Goal: Information Seeking & Learning: Learn about a topic

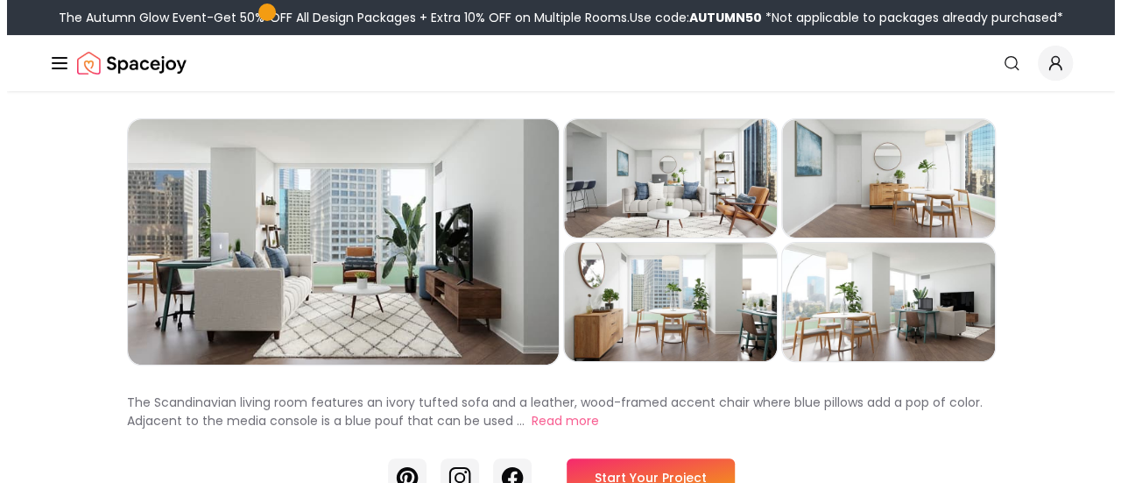
scroll to position [88, 0]
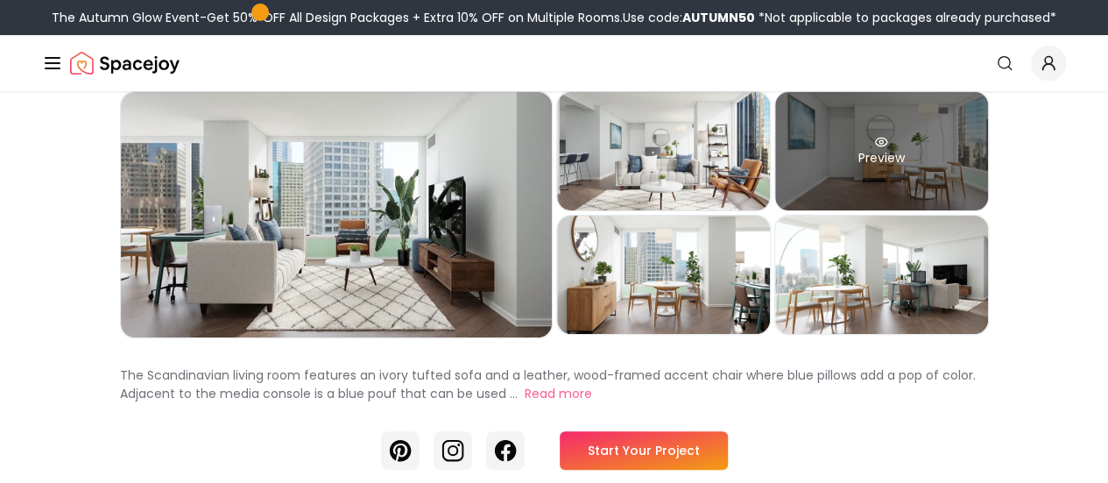
click at [988, 168] on div "Preview" at bounding box center [881, 151] width 213 height 118
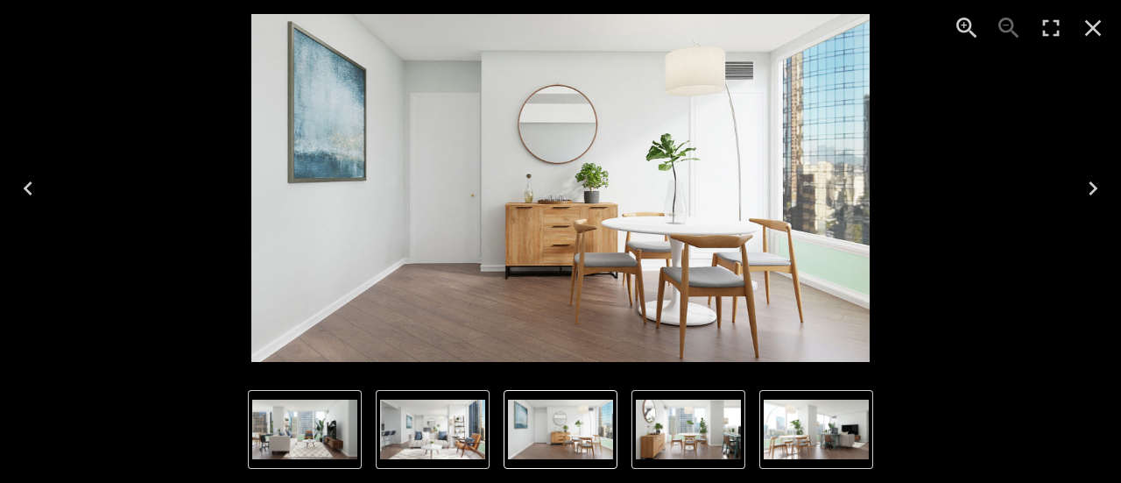
drag, startPoint x: 578, startPoint y: 246, endPoint x: 820, endPoint y: 284, distance: 244.7
click at [820, 284] on img "3 of 5" at bounding box center [560, 188] width 618 height 348
click at [1093, 184] on icon "Next" at bounding box center [1093, 188] width 9 height 14
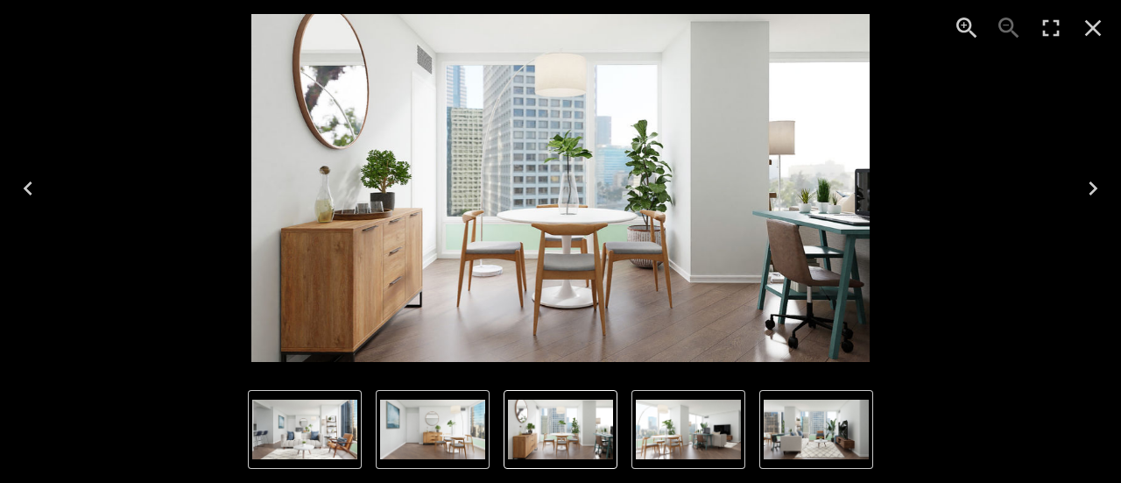
click at [1090, 185] on icon "Next" at bounding box center [1093, 188] width 28 height 28
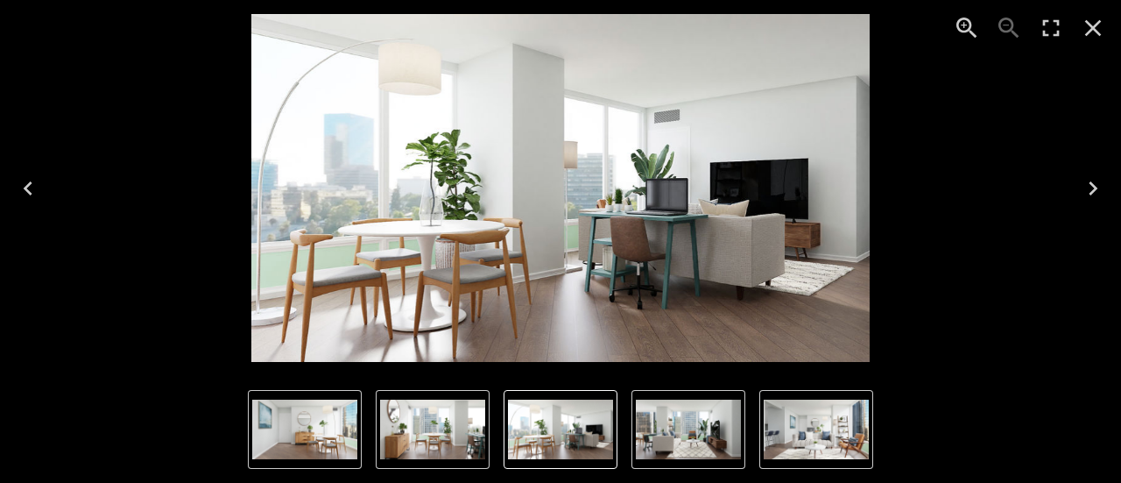
click at [1091, 189] on icon "Next" at bounding box center [1093, 188] width 28 height 28
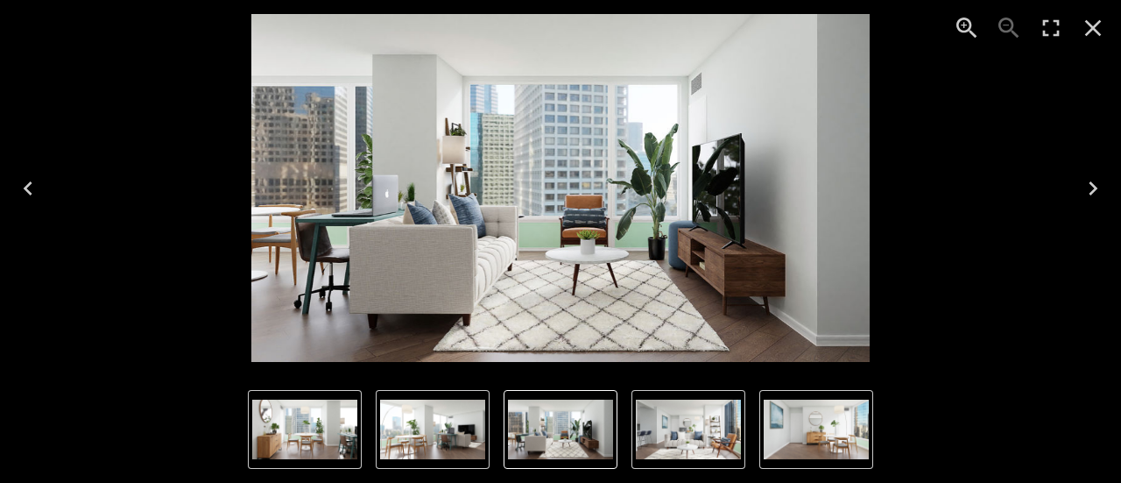
click at [1091, 190] on icon "Next" at bounding box center [1093, 188] width 28 height 28
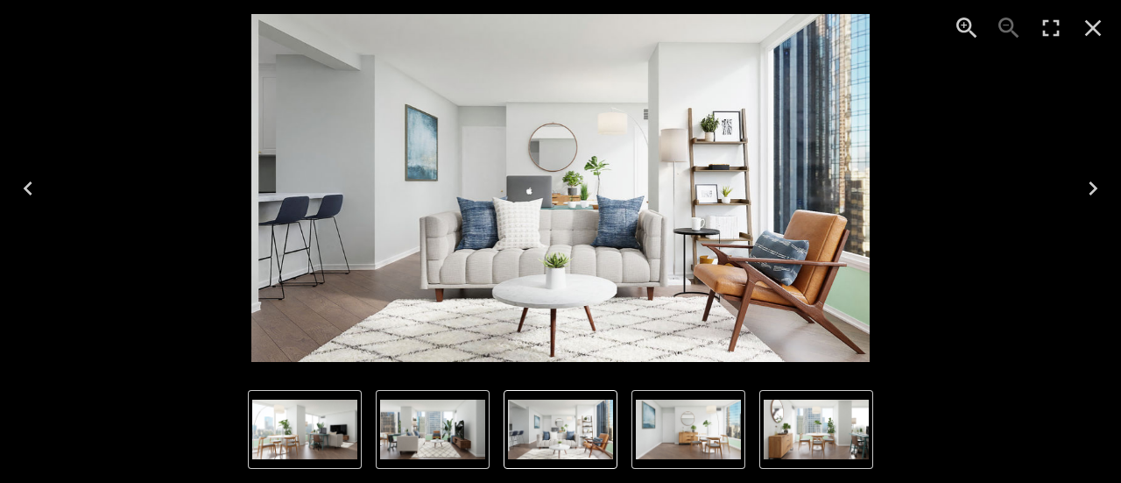
click at [1096, 189] on icon "Next" at bounding box center [1093, 188] width 9 height 14
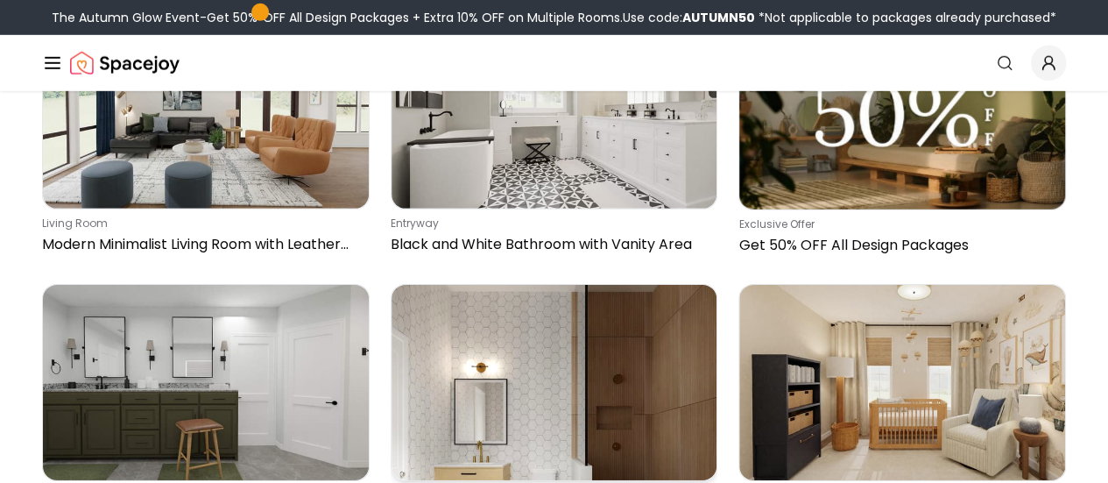
scroll to position [2796, 0]
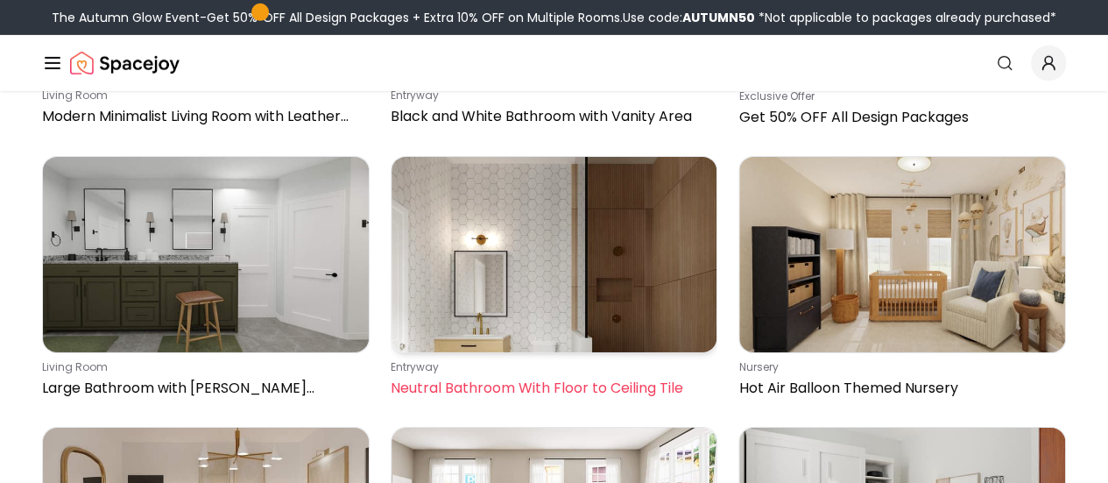
click at [596, 285] on img at bounding box center [555, 254] width 326 height 195
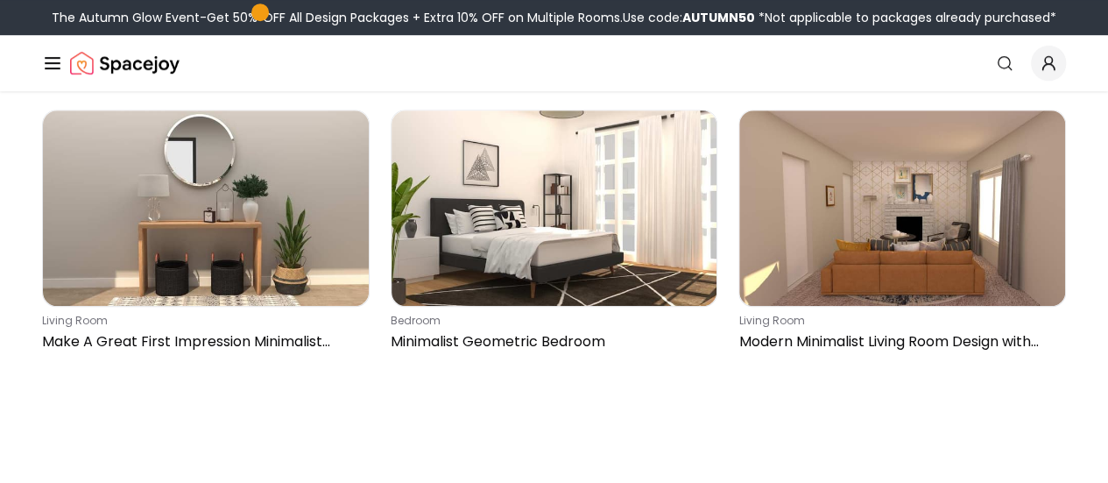
scroll to position [6913, 0]
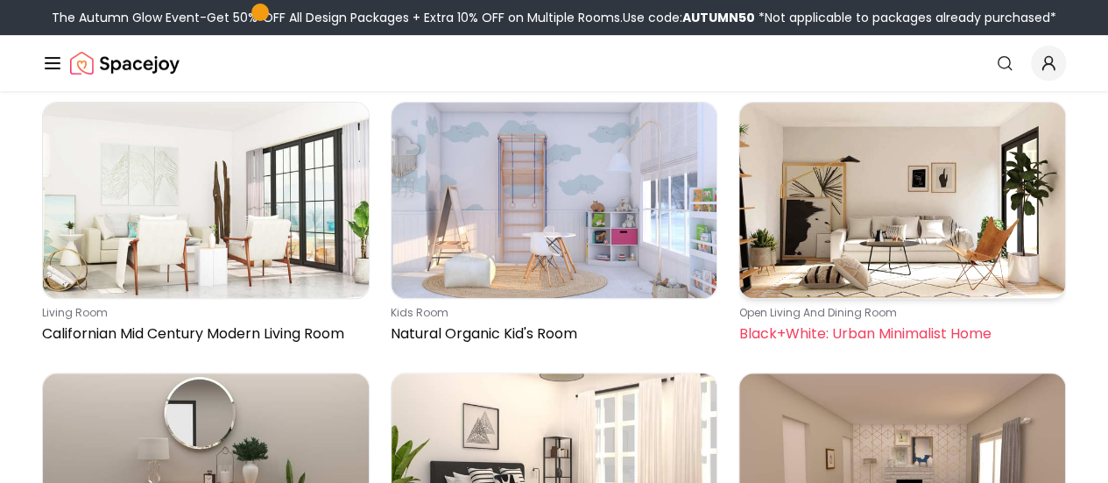
click at [872, 215] on img at bounding box center [902, 199] width 326 height 195
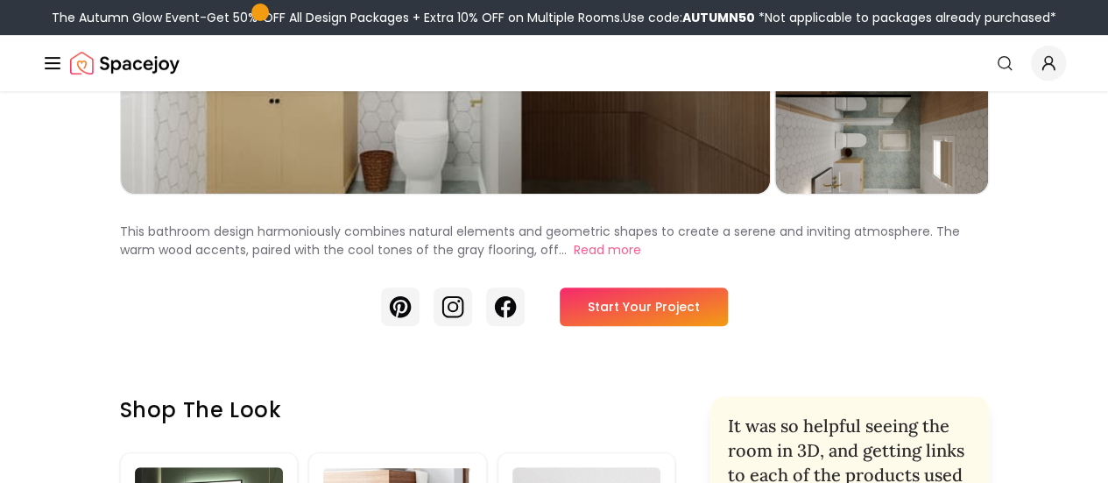
scroll to position [175, 0]
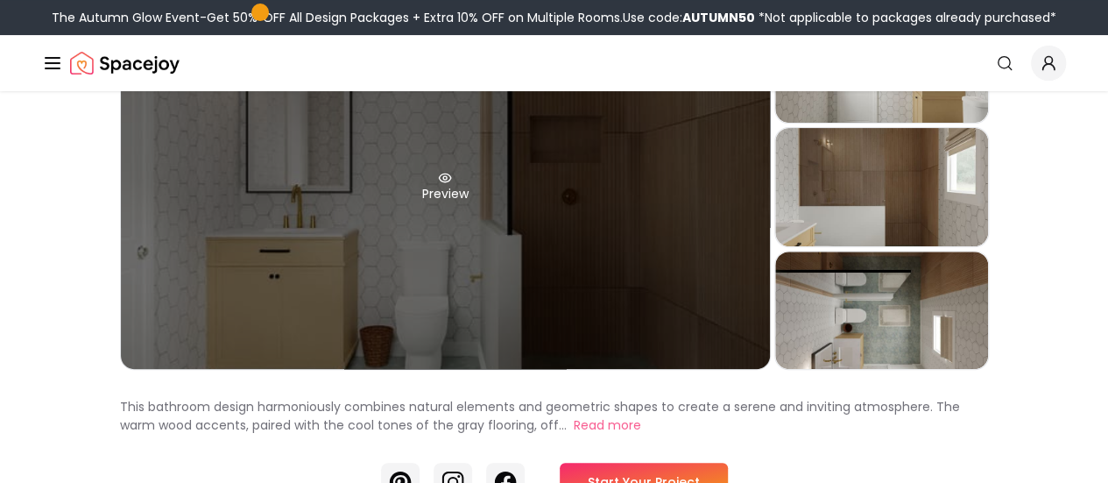
click at [367, 273] on div "Preview" at bounding box center [445, 186] width 649 height 364
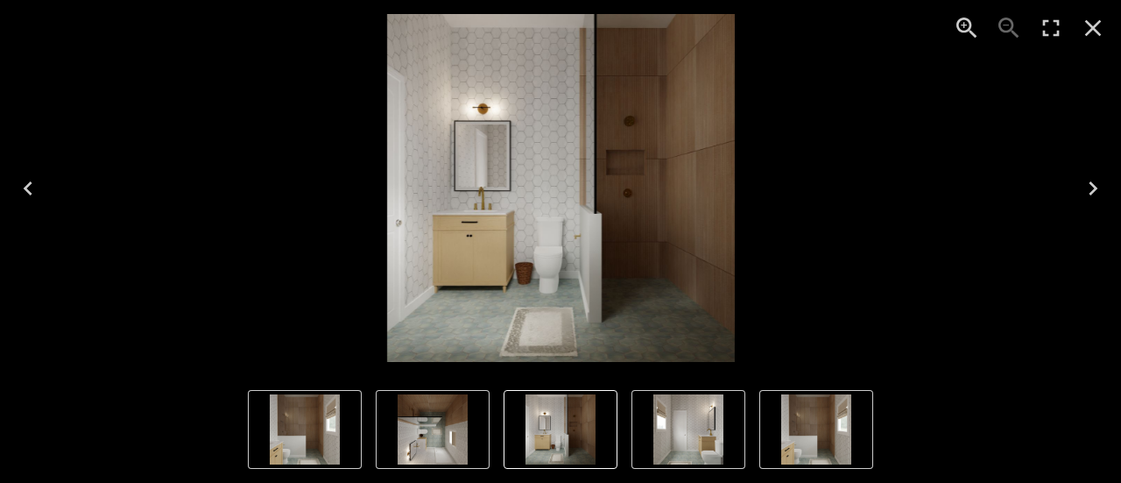
click at [1098, 192] on icon "Next" at bounding box center [1093, 188] width 28 height 28
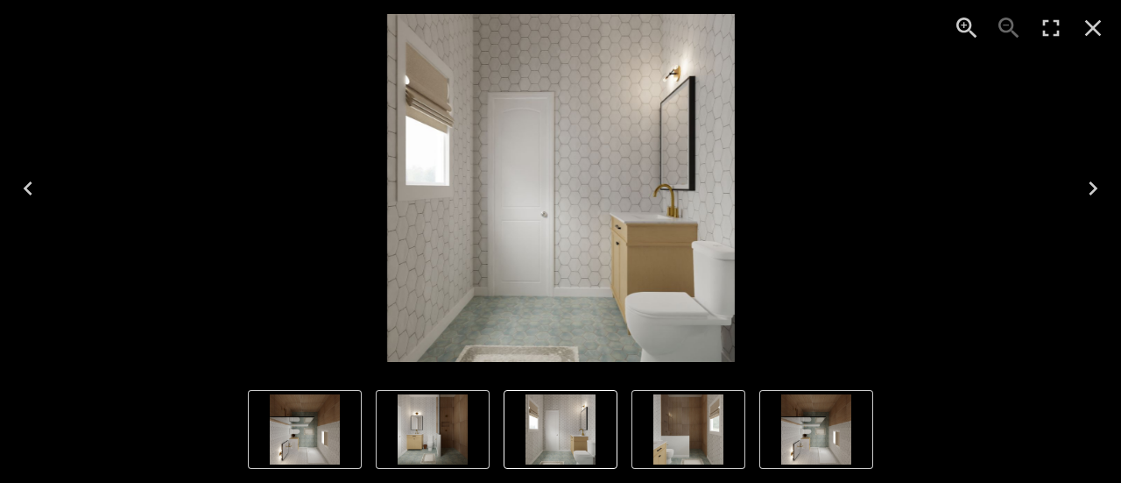
click at [1092, 192] on icon "Next" at bounding box center [1093, 188] width 9 height 14
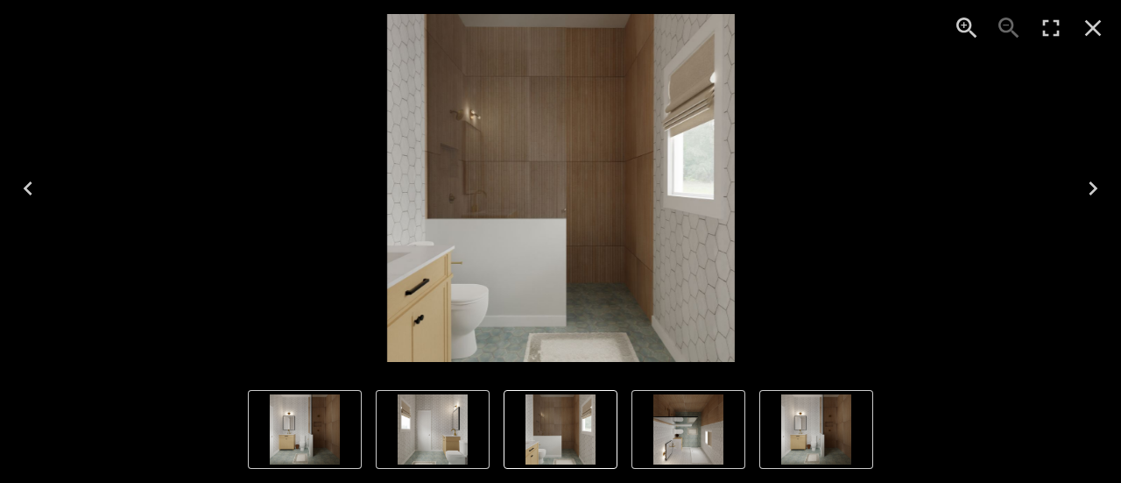
click at [1091, 188] on icon "Next" at bounding box center [1093, 188] width 28 height 28
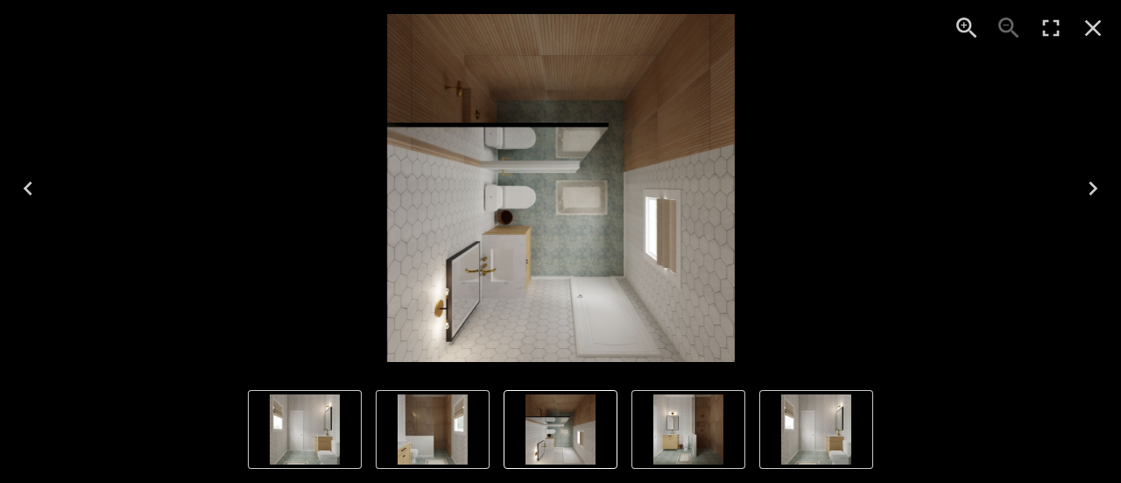
click at [29, 202] on button "Previous" at bounding box center [28, 188] width 56 height 70
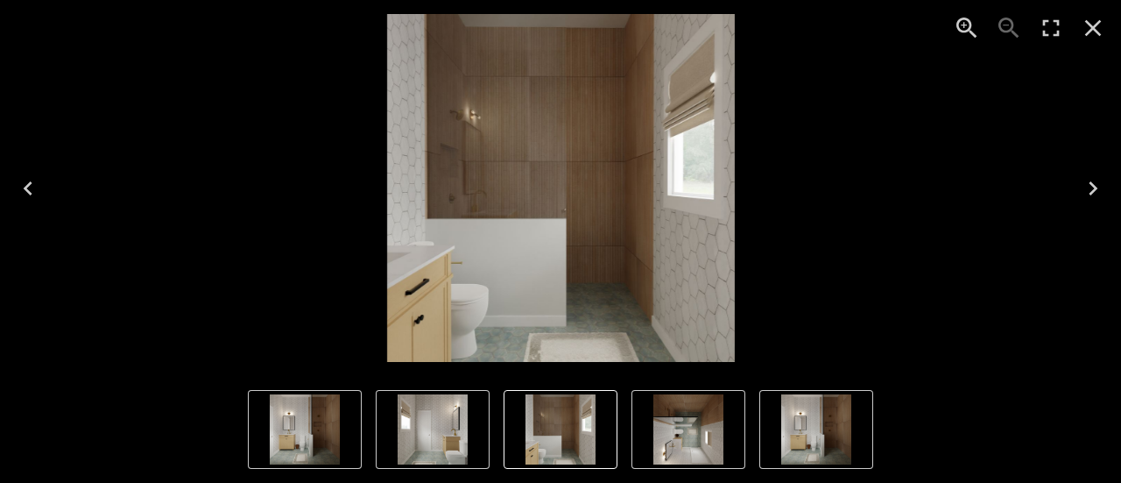
click at [1103, 188] on icon "Next" at bounding box center [1093, 188] width 28 height 28
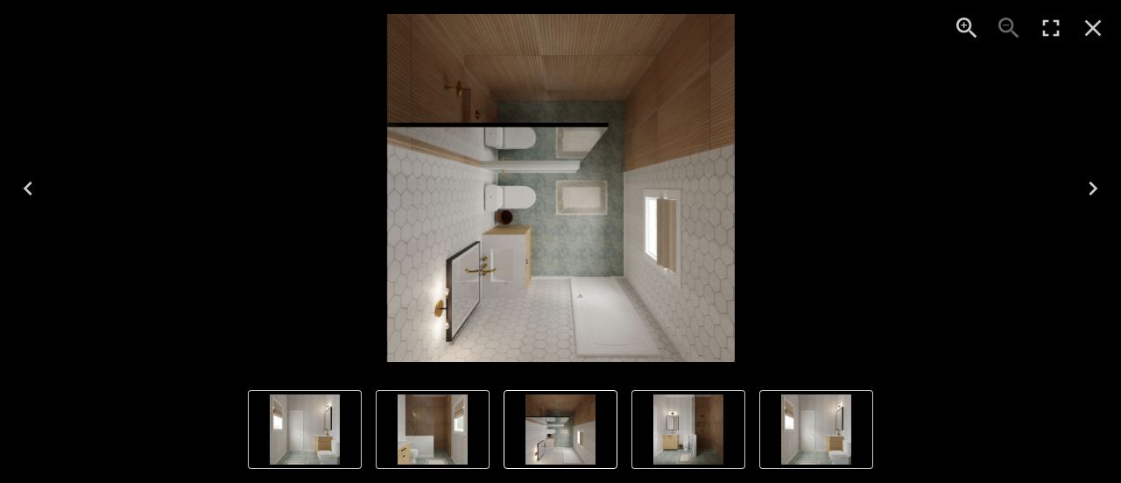
click at [1103, 188] on icon "Next" at bounding box center [1093, 188] width 28 height 28
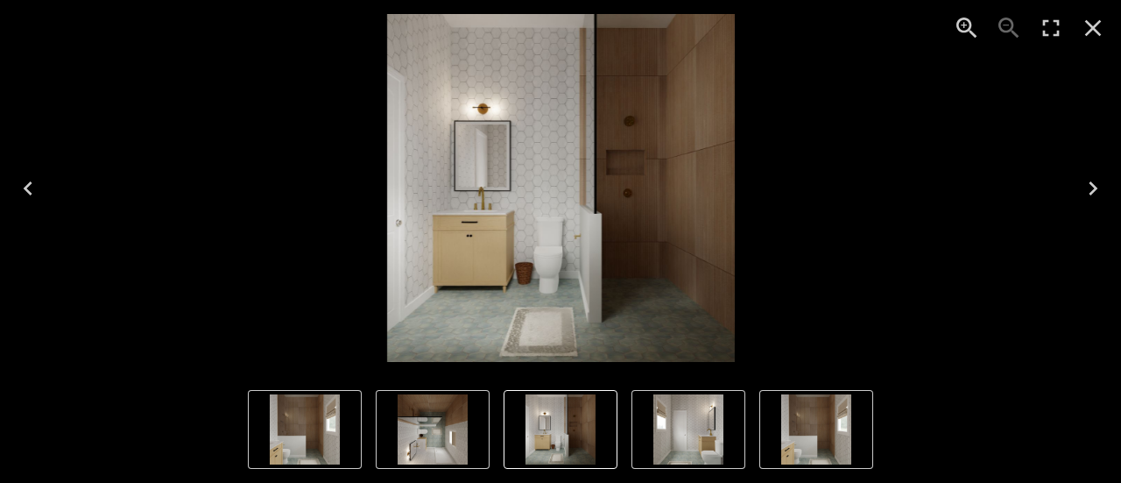
click at [1103, 188] on icon "Next" at bounding box center [1093, 188] width 28 height 28
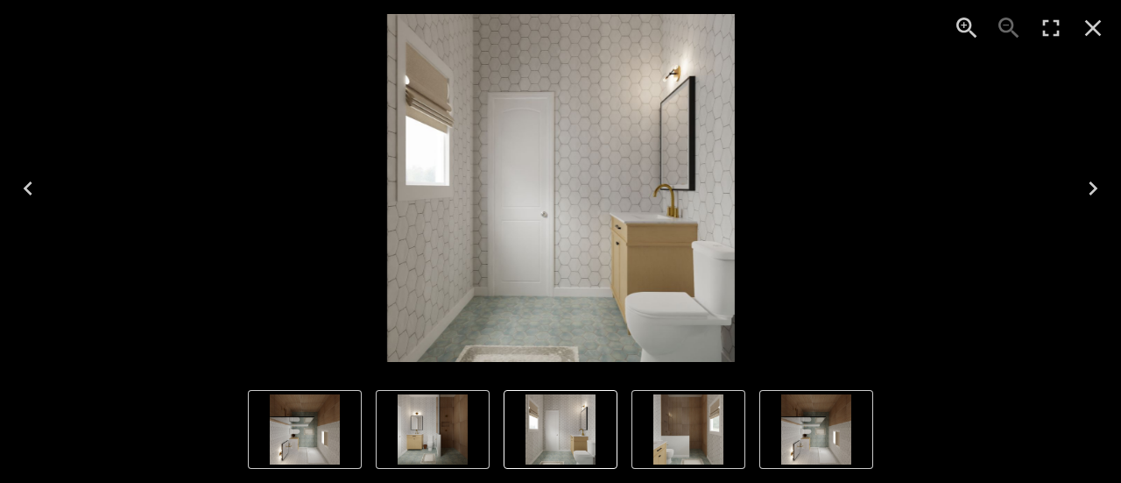
click at [1103, 188] on icon "Next" at bounding box center [1093, 188] width 28 height 28
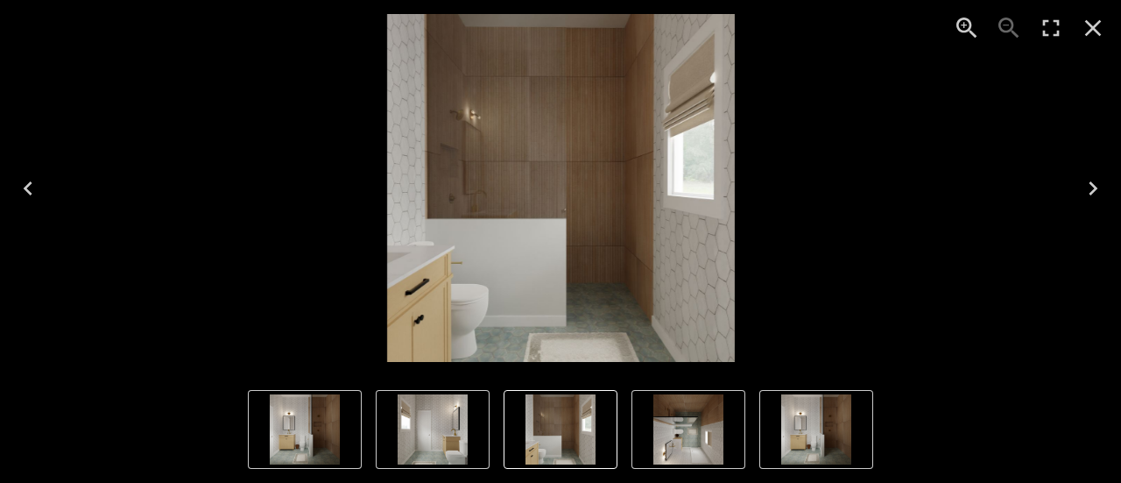
click at [1103, 188] on icon "Next" at bounding box center [1093, 188] width 28 height 28
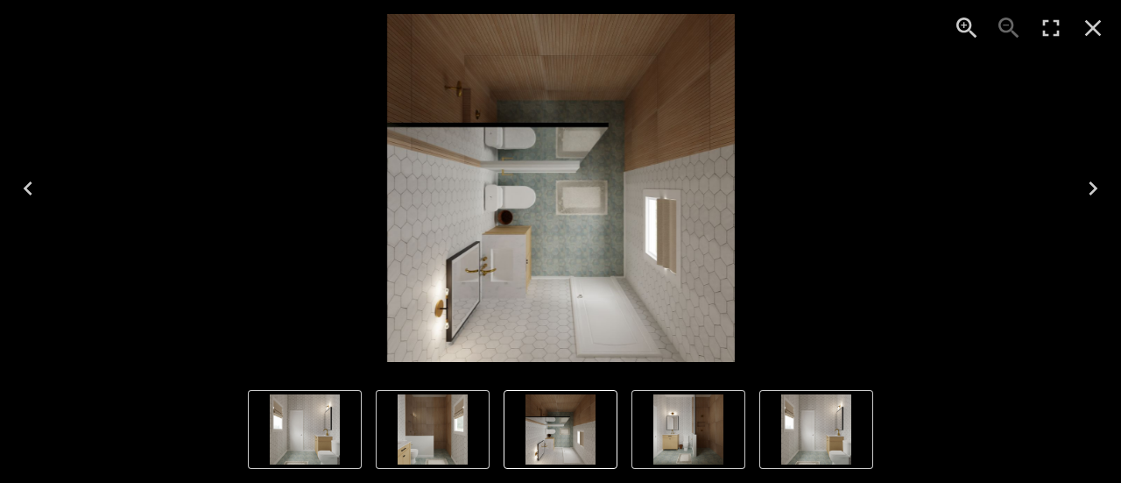
click at [1092, 190] on icon "Next" at bounding box center [1093, 188] width 28 height 28
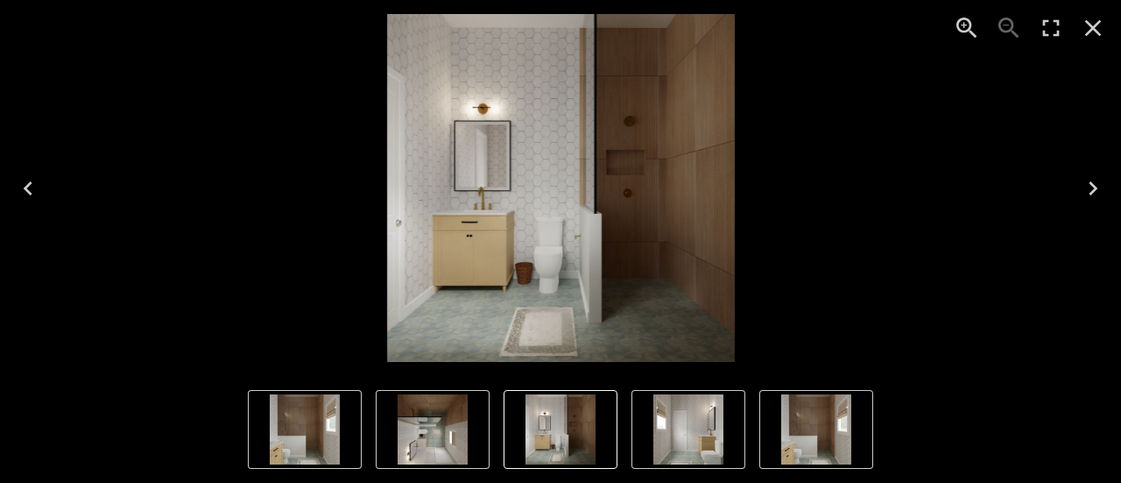
click at [1093, 184] on icon "Next" at bounding box center [1093, 188] width 9 height 14
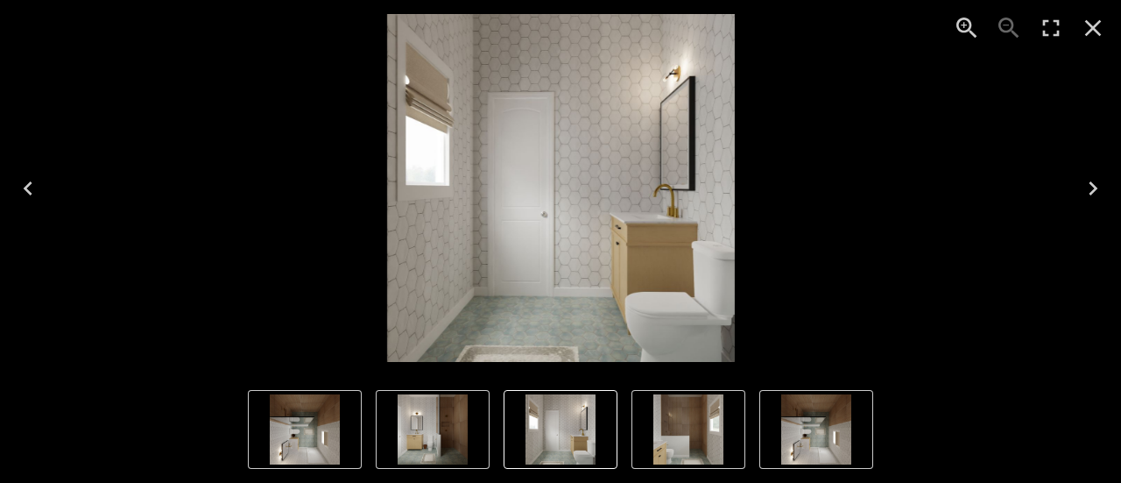
click at [1091, 26] on icon "Close" at bounding box center [1093, 28] width 17 height 17
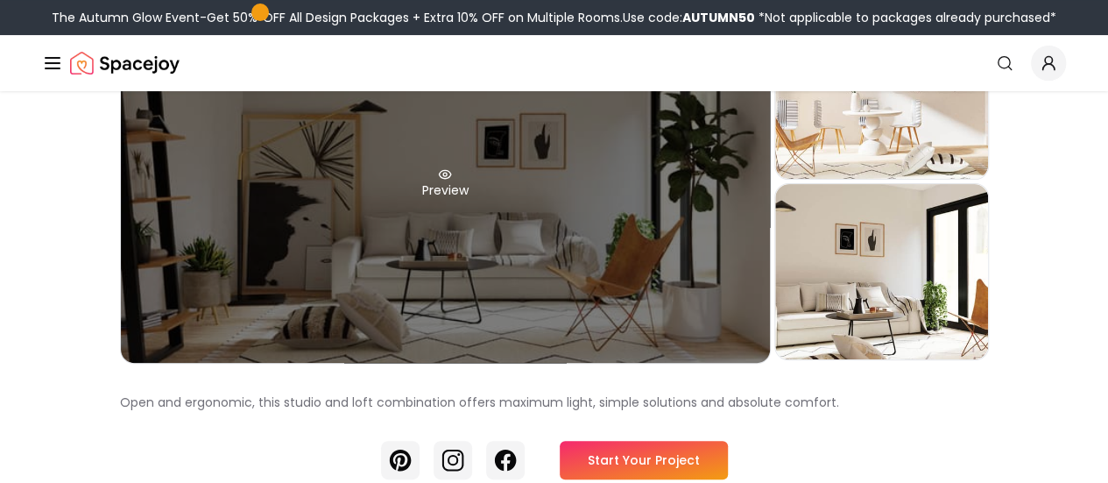
click at [389, 256] on div "Preview" at bounding box center [445, 183] width 649 height 358
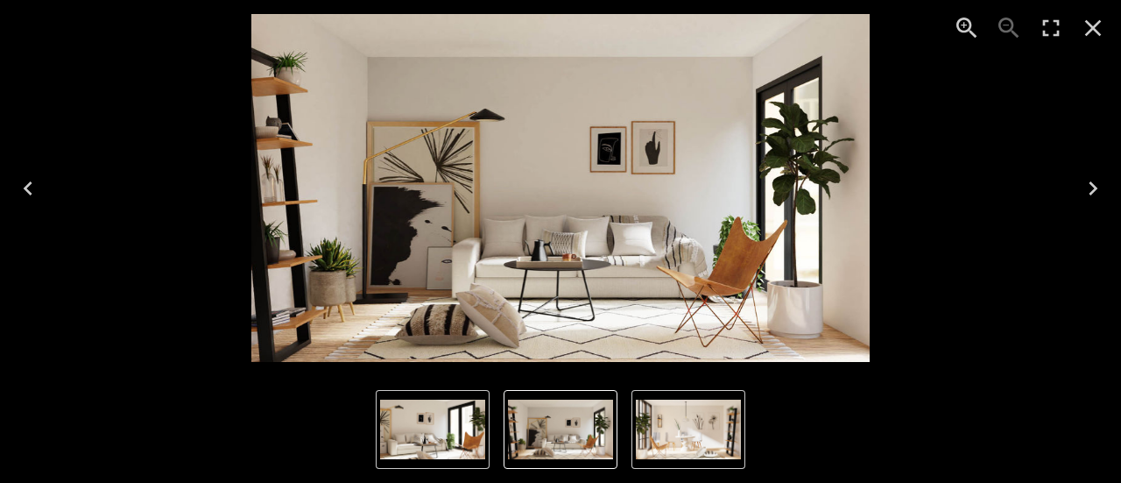
click at [1094, 185] on icon "Next" at bounding box center [1093, 188] width 9 height 14
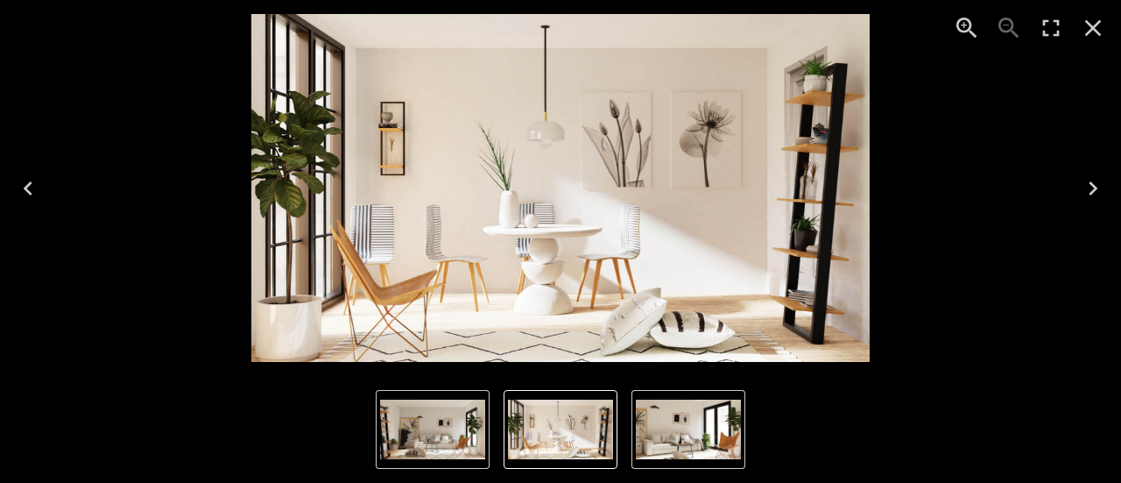
click at [1093, 192] on icon "Next" at bounding box center [1093, 188] width 9 height 14
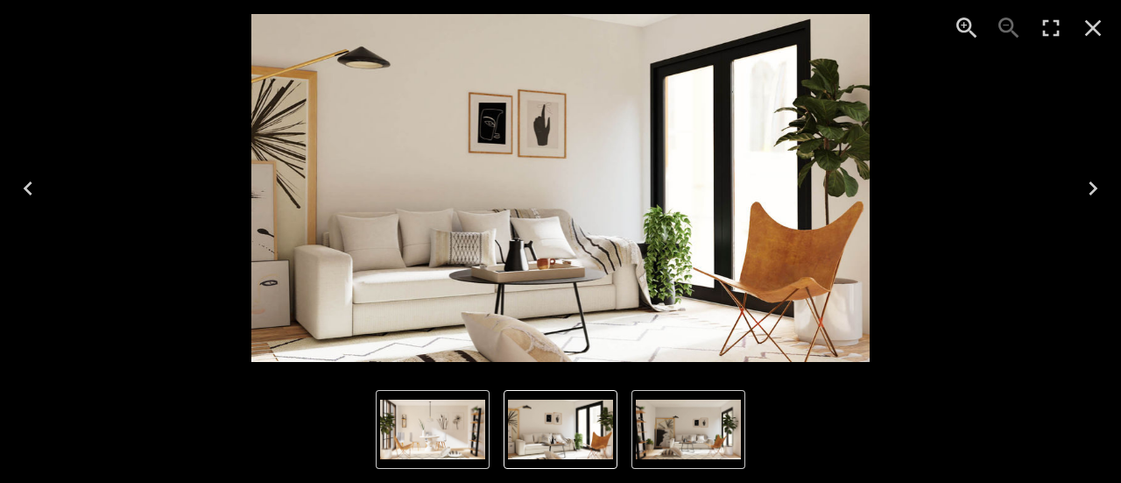
click at [1091, 189] on icon "Next" at bounding box center [1093, 188] width 28 height 28
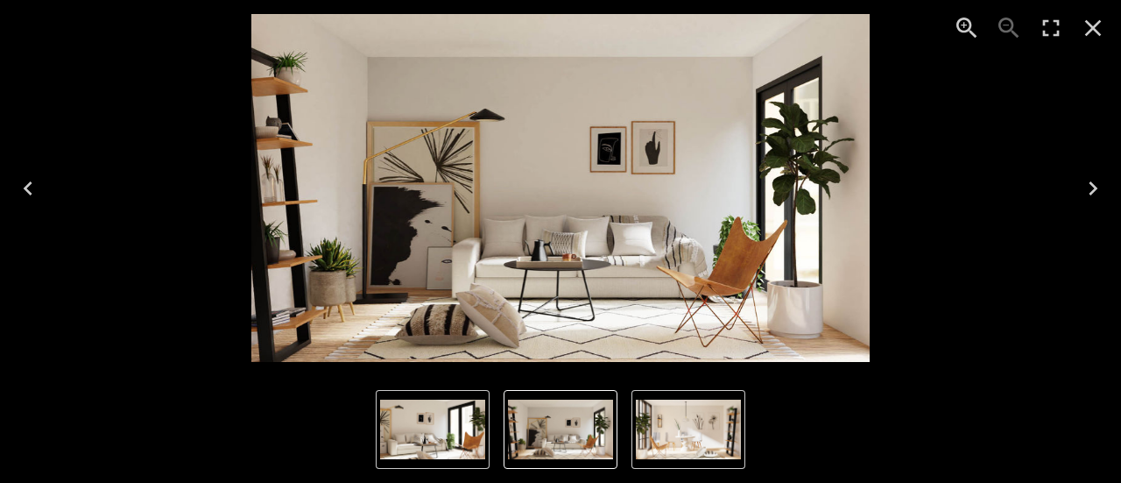
click at [1105, 180] on icon "Next" at bounding box center [1093, 188] width 28 height 28
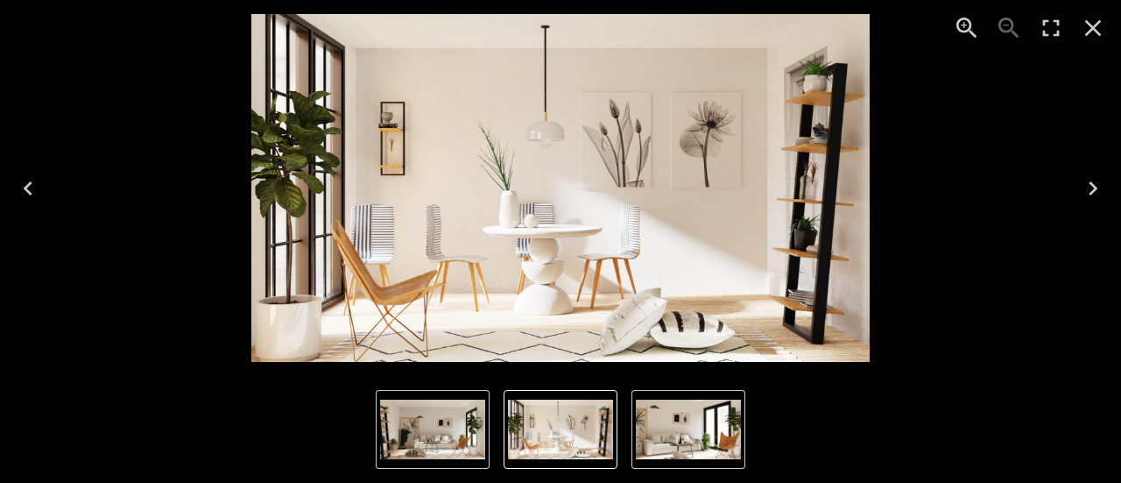
click at [1086, 190] on icon "Next" at bounding box center [1093, 188] width 28 height 28
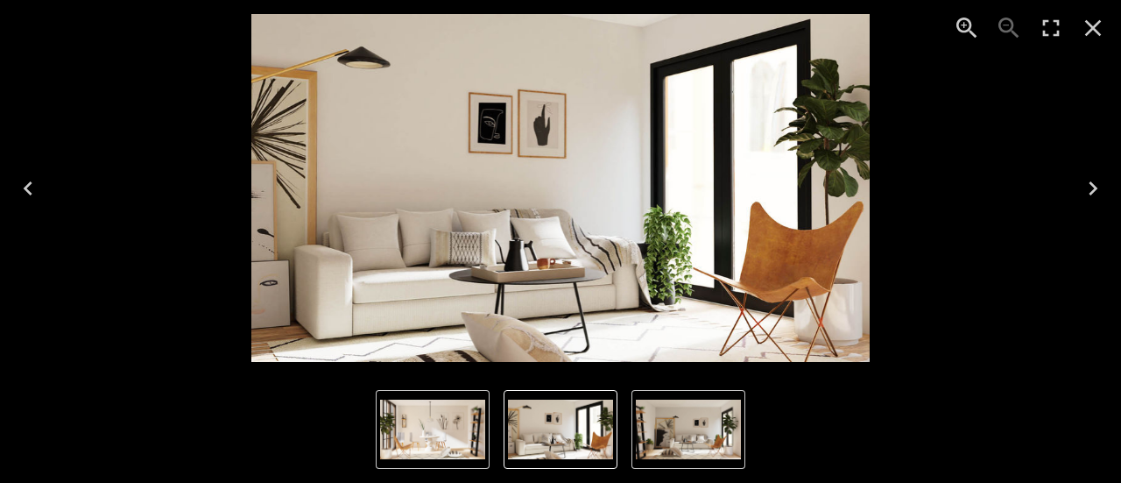
click at [1099, 25] on icon "Close" at bounding box center [1093, 28] width 28 height 28
